Goal: Transaction & Acquisition: Purchase product/service

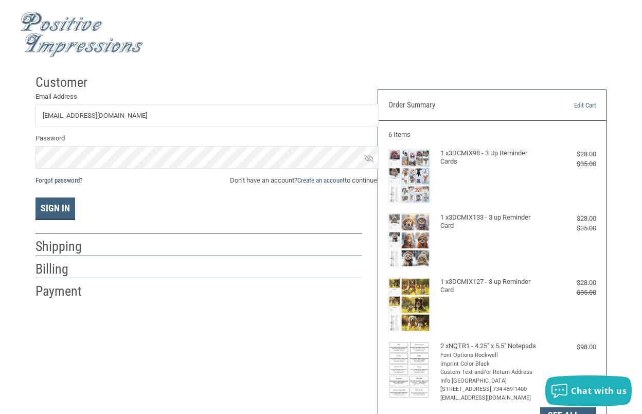
type input "[EMAIL_ADDRESS][DOMAIN_NAME]"
click at [67, 179] on link "Forgot password?" at bounding box center [59, 181] width 47 height 8
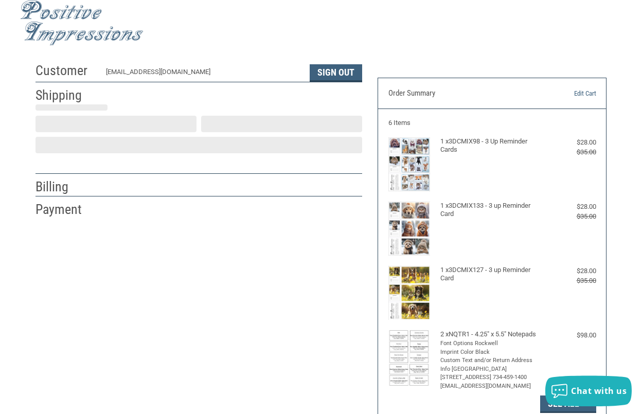
scroll to position [12, 0]
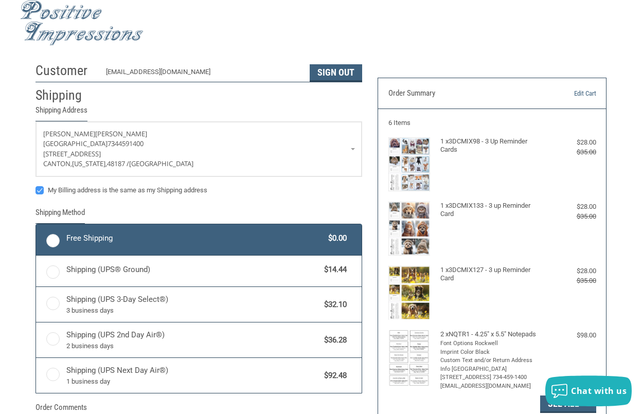
radio input "true"
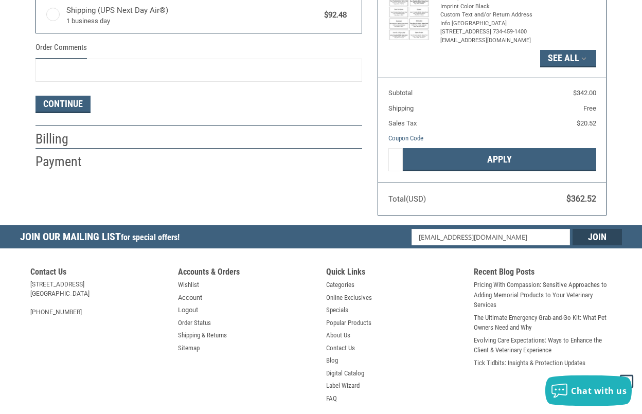
scroll to position [379, 0]
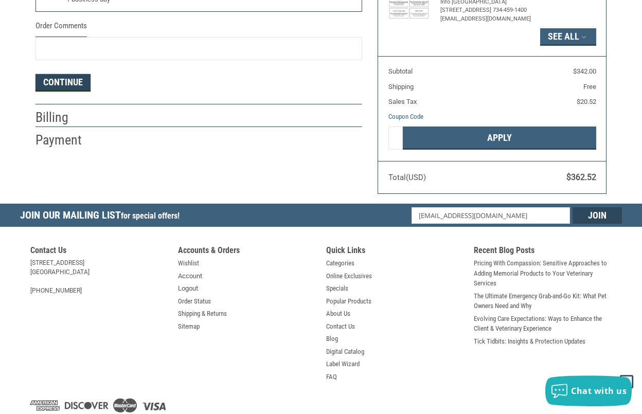
click at [61, 82] on button "Continue" at bounding box center [63, 82] width 55 height 17
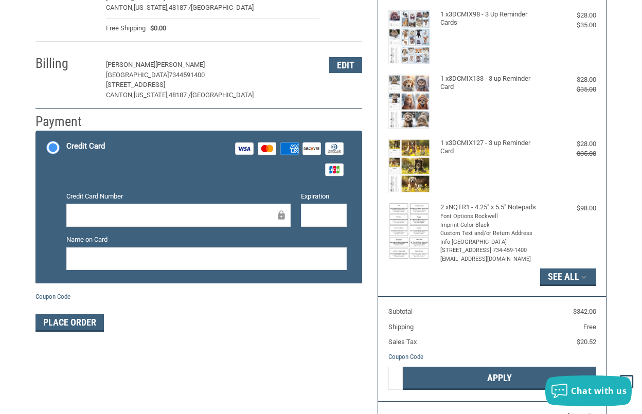
scroll to position [157, 0]
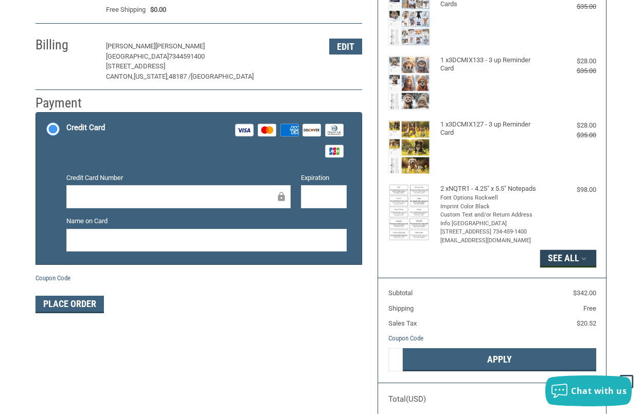
click at [559, 250] on button "See All" at bounding box center [568, 258] width 56 height 17
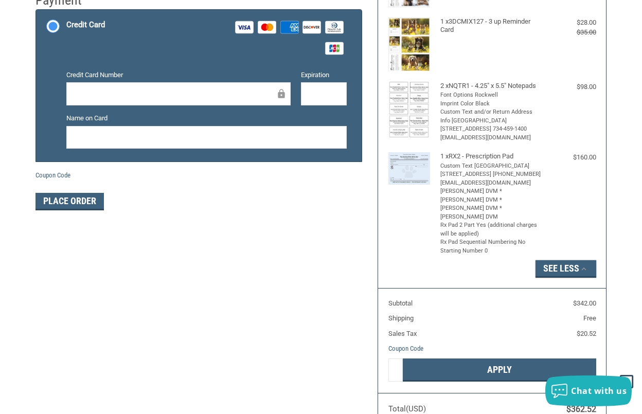
scroll to position [173, 0]
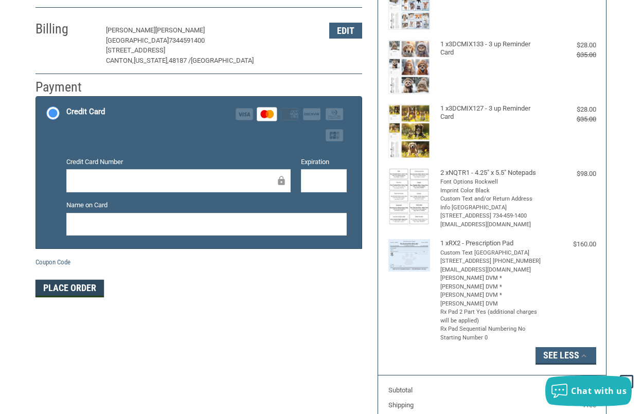
click at [69, 288] on button "Place Order" at bounding box center [70, 288] width 68 height 17
